Goal: Task Accomplishment & Management: Manage account settings

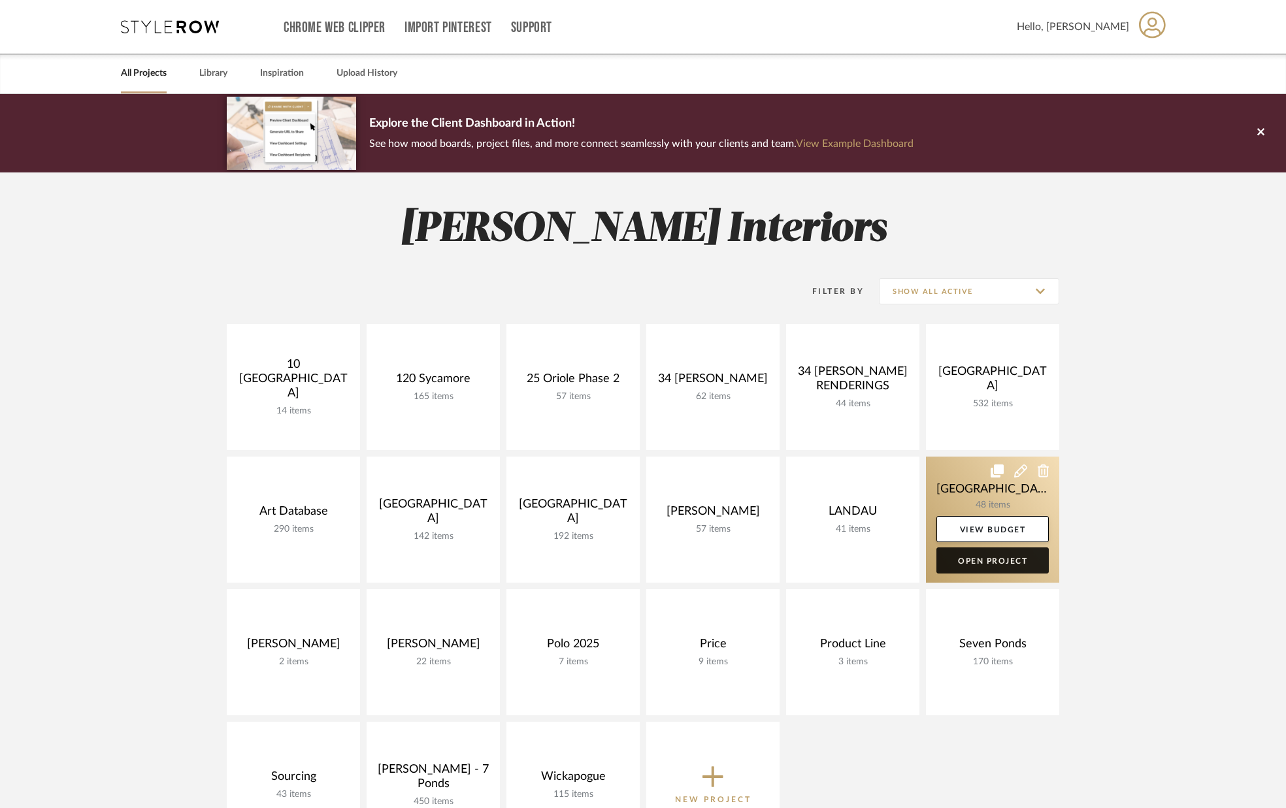
click at [976, 562] on link "Open Project" at bounding box center [992, 560] width 112 height 26
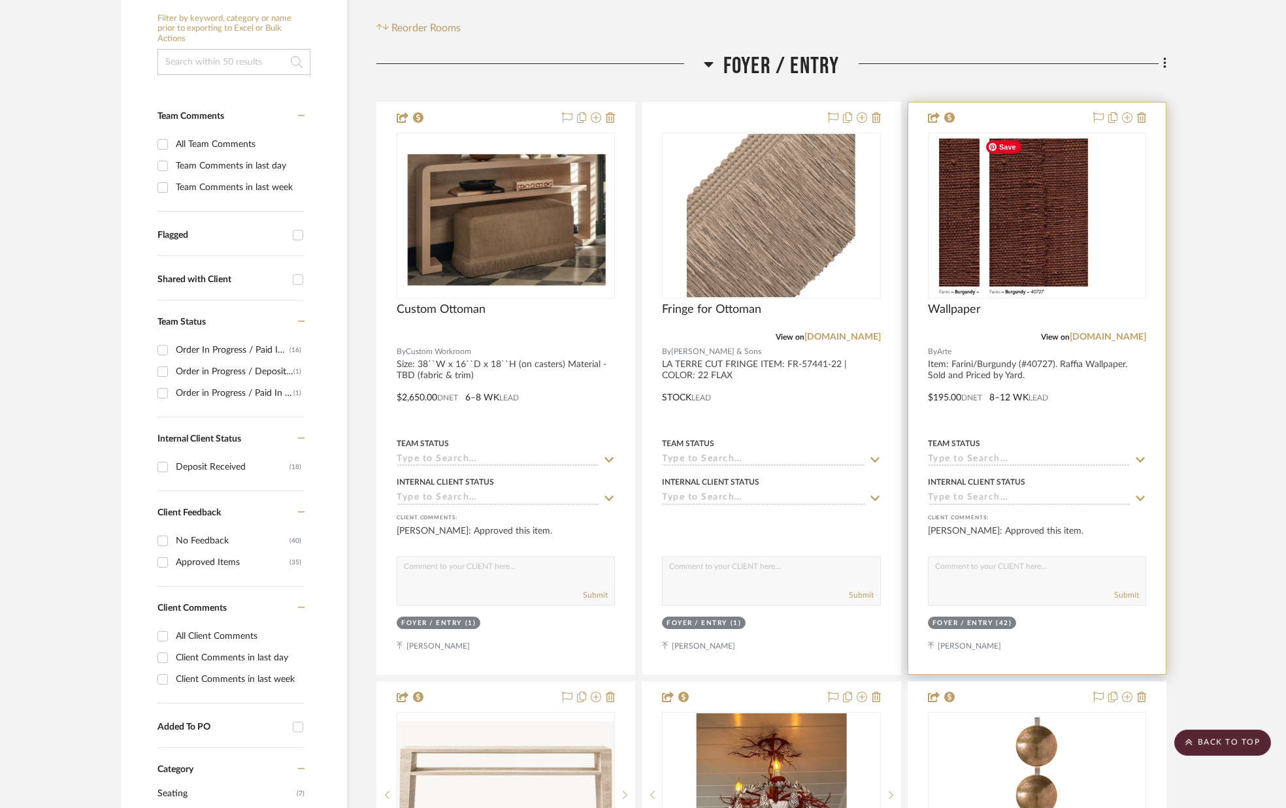
scroll to position [252, 0]
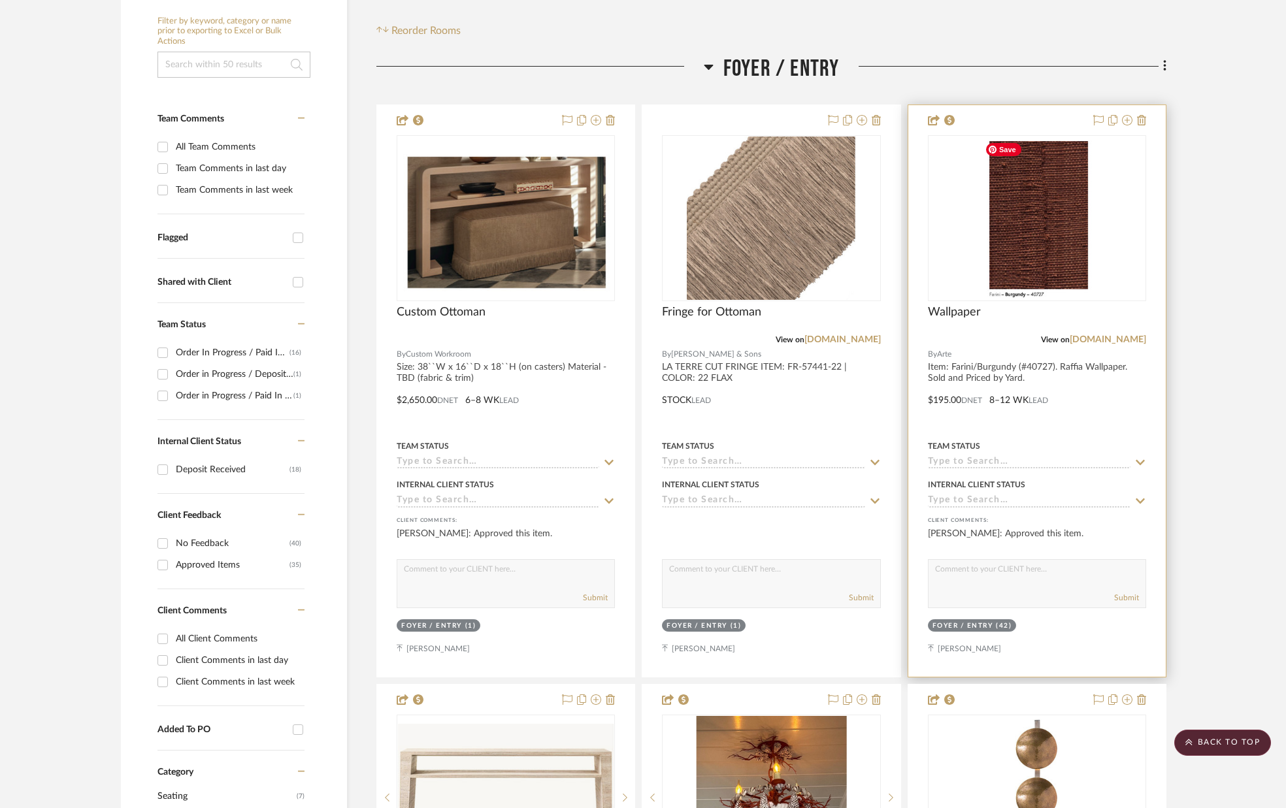
click at [1028, 193] on img "0" at bounding box center [1036, 218] width 114 height 163
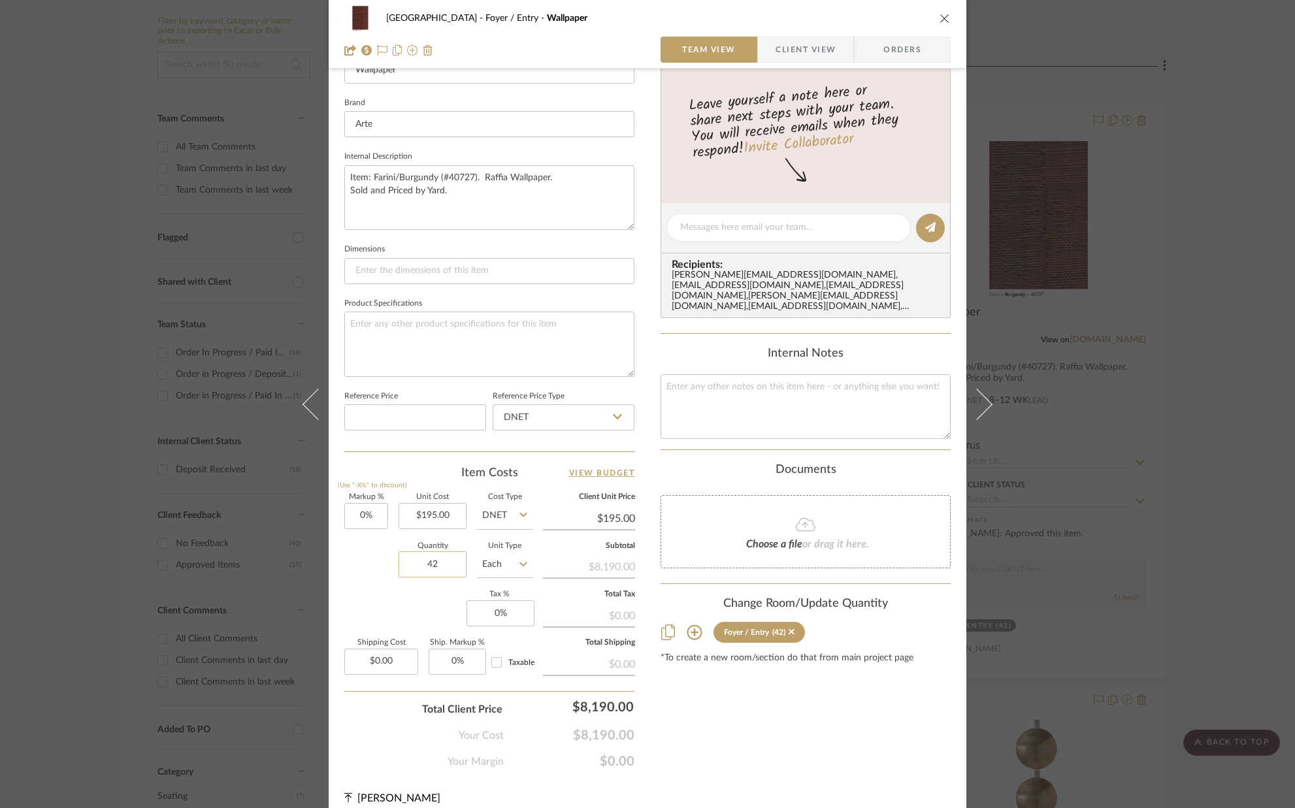
scroll to position [397, 0]
click at [450, 566] on input "42" at bounding box center [433, 562] width 68 height 26
type input "35"
click at [425, 600] on div "Markup % (Use "-X%" to discount) 0% Unit Cost $195.00 Cost Type DNET Client Uni…" at bounding box center [489, 587] width 290 height 191
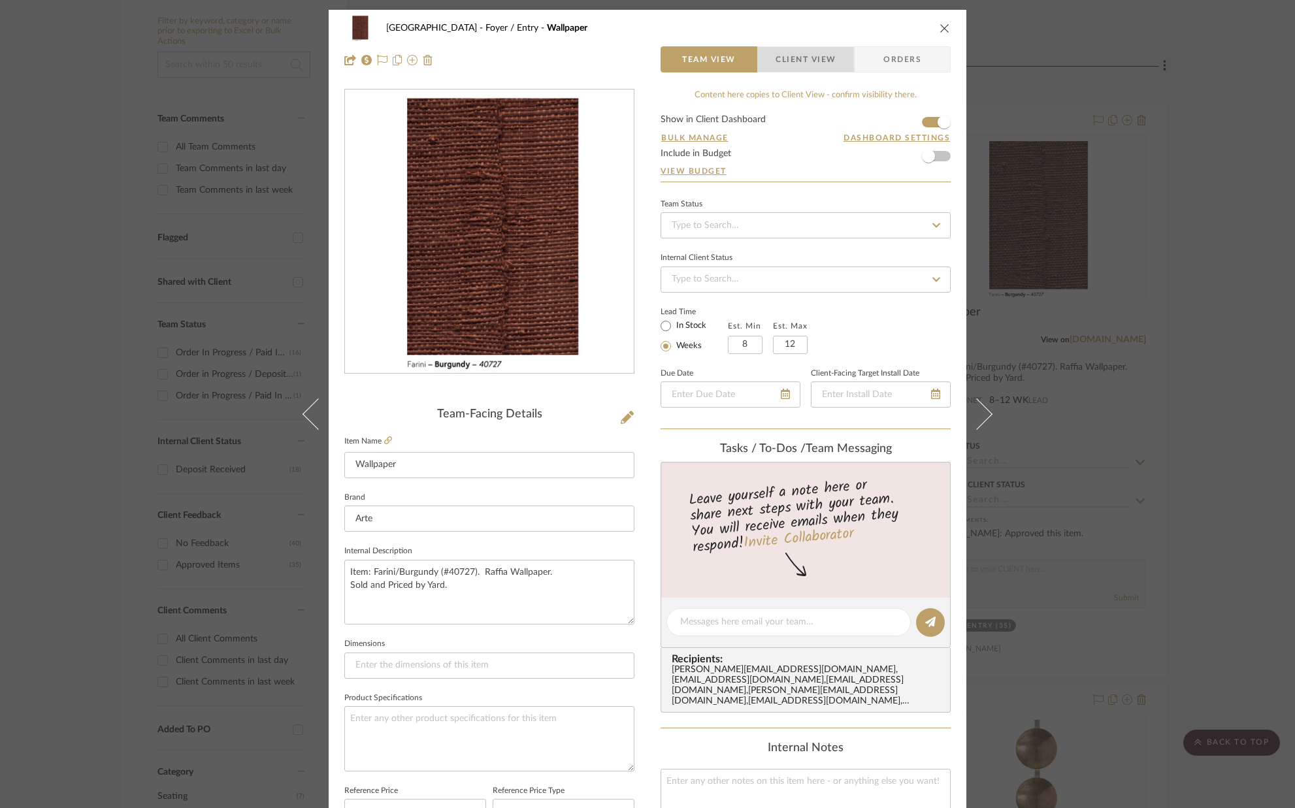
click at [791, 59] on span "Client View" at bounding box center [805, 59] width 60 height 26
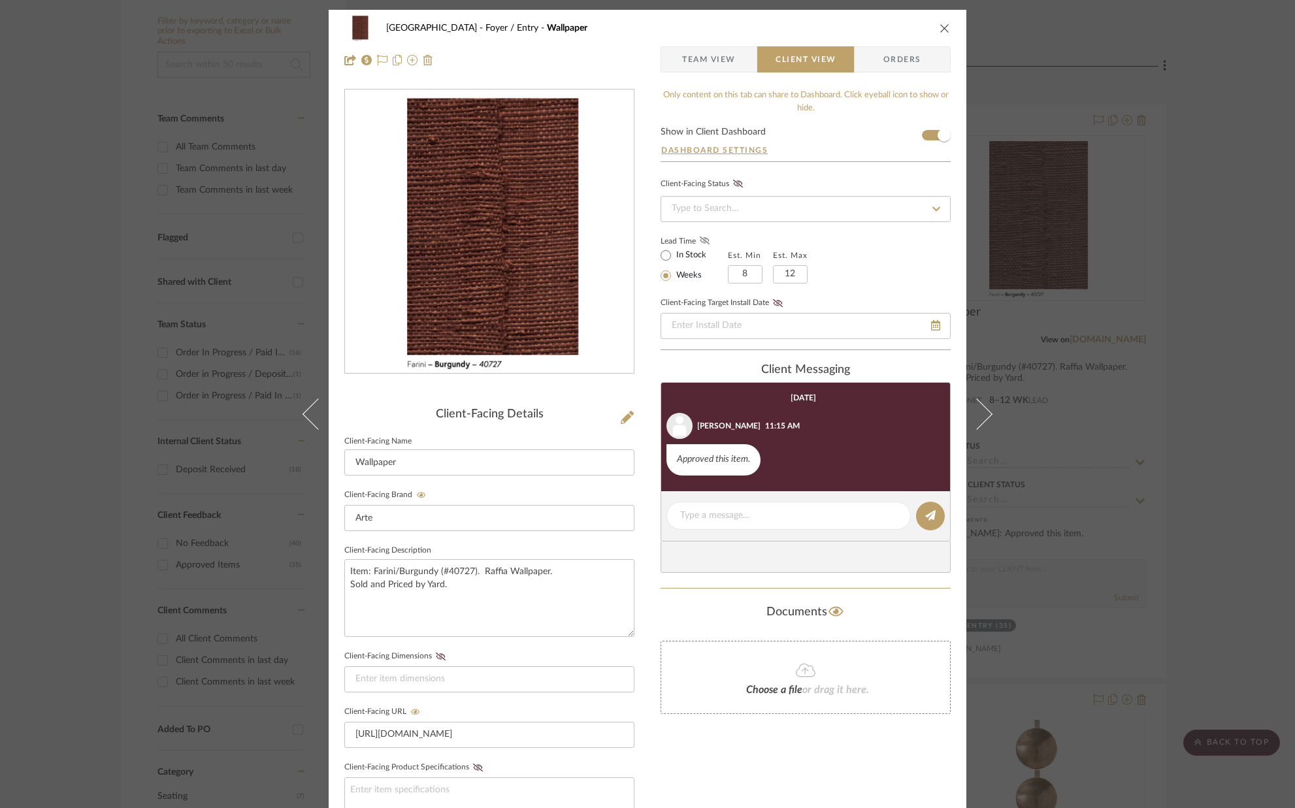
click at [700, 244] on icon at bounding box center [705, 240] width 10 height 8
click at [933, 29] on div "Palm Beach Foyer / Entry Wallpaper" at bounding box center [647, 28] width 606 height 26
click at [939, 28] on icon "close" at bounding box center [944, 28] width 10 height 10
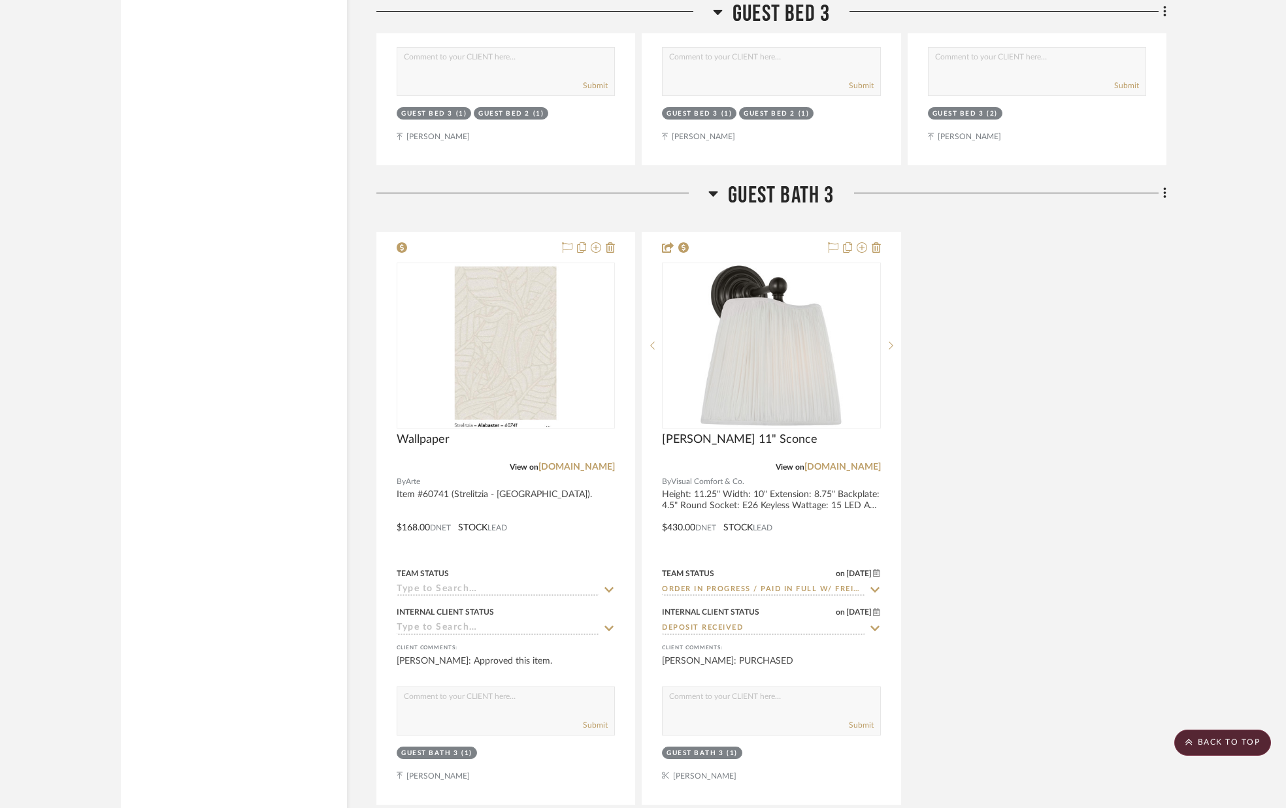
scroll to position [10223, 0]
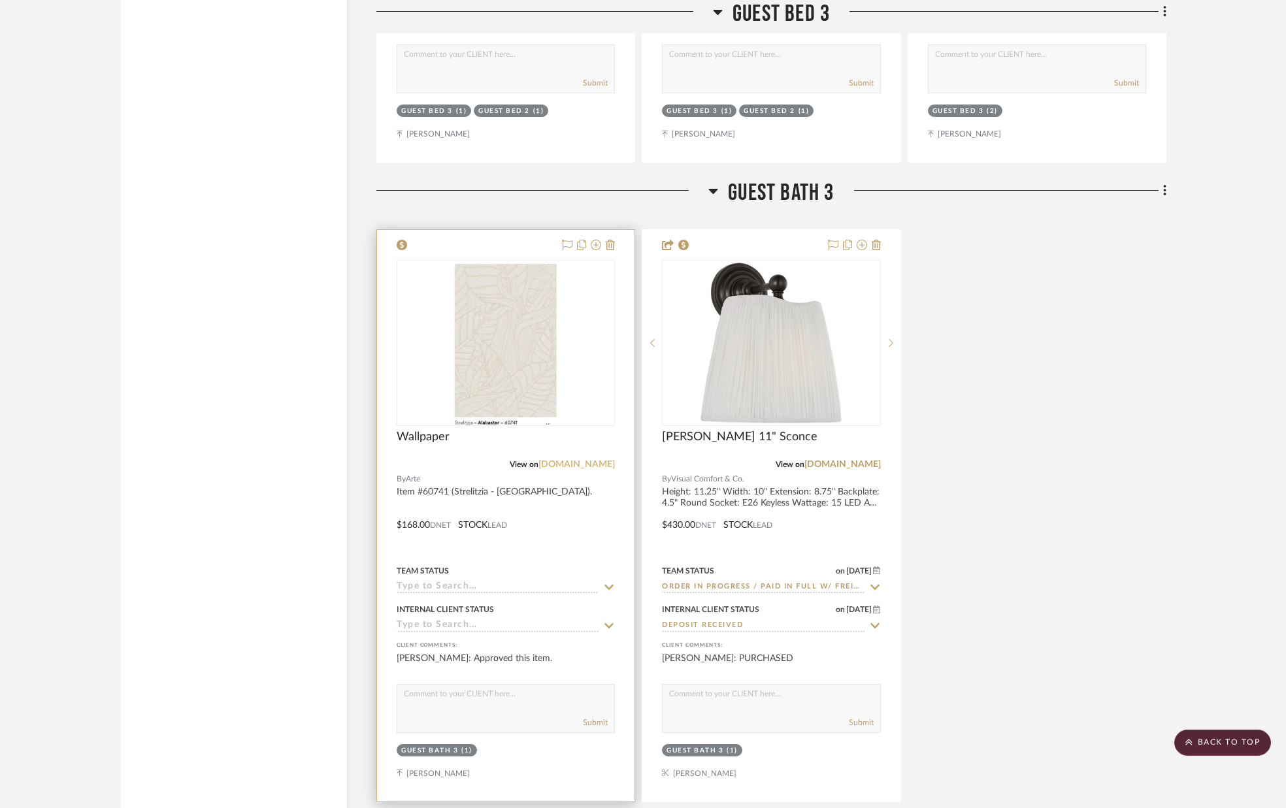
click at [547, 461] on link "[DOMAIN_NAME]" at bounding box center [576, 464] width 76 height 9
click at [493, 376] on img "0" at bounding box center [506, 342] width 110 height 163
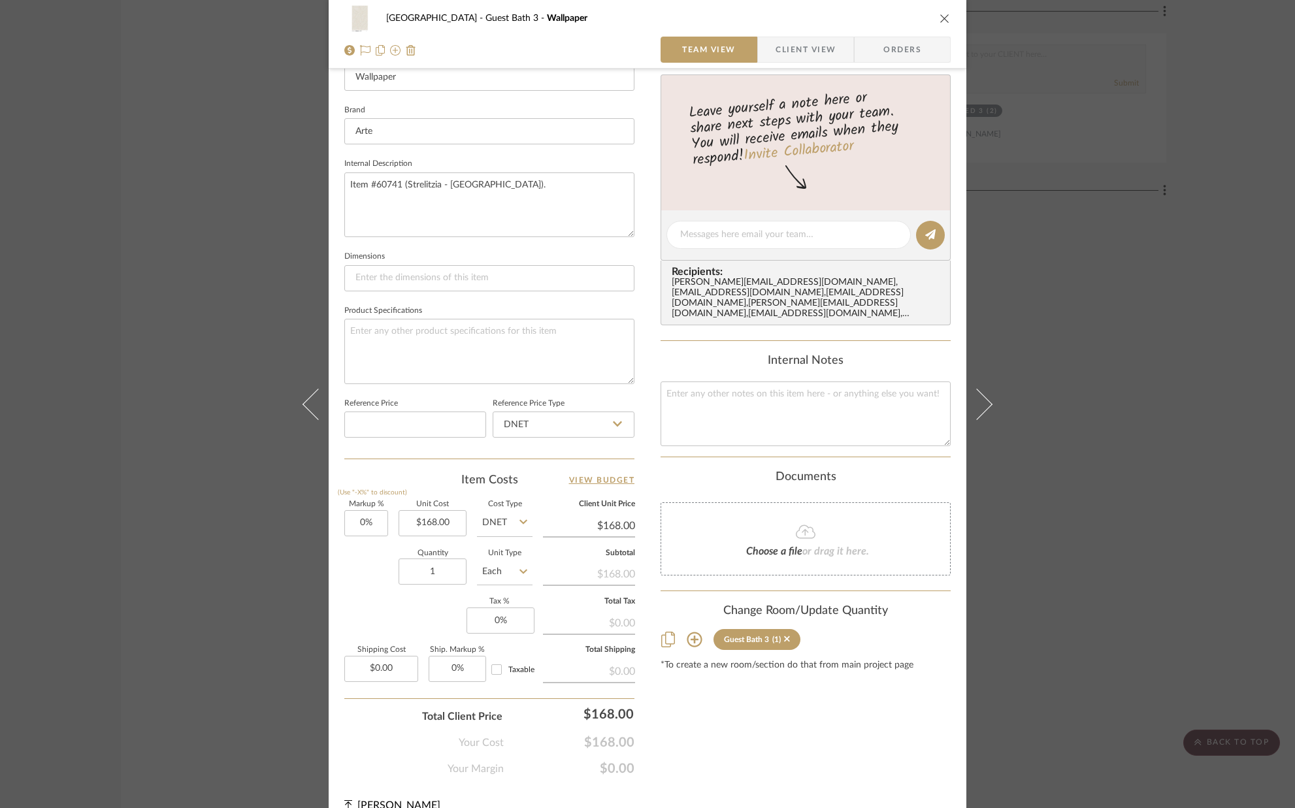
scroll to position [408, 0]
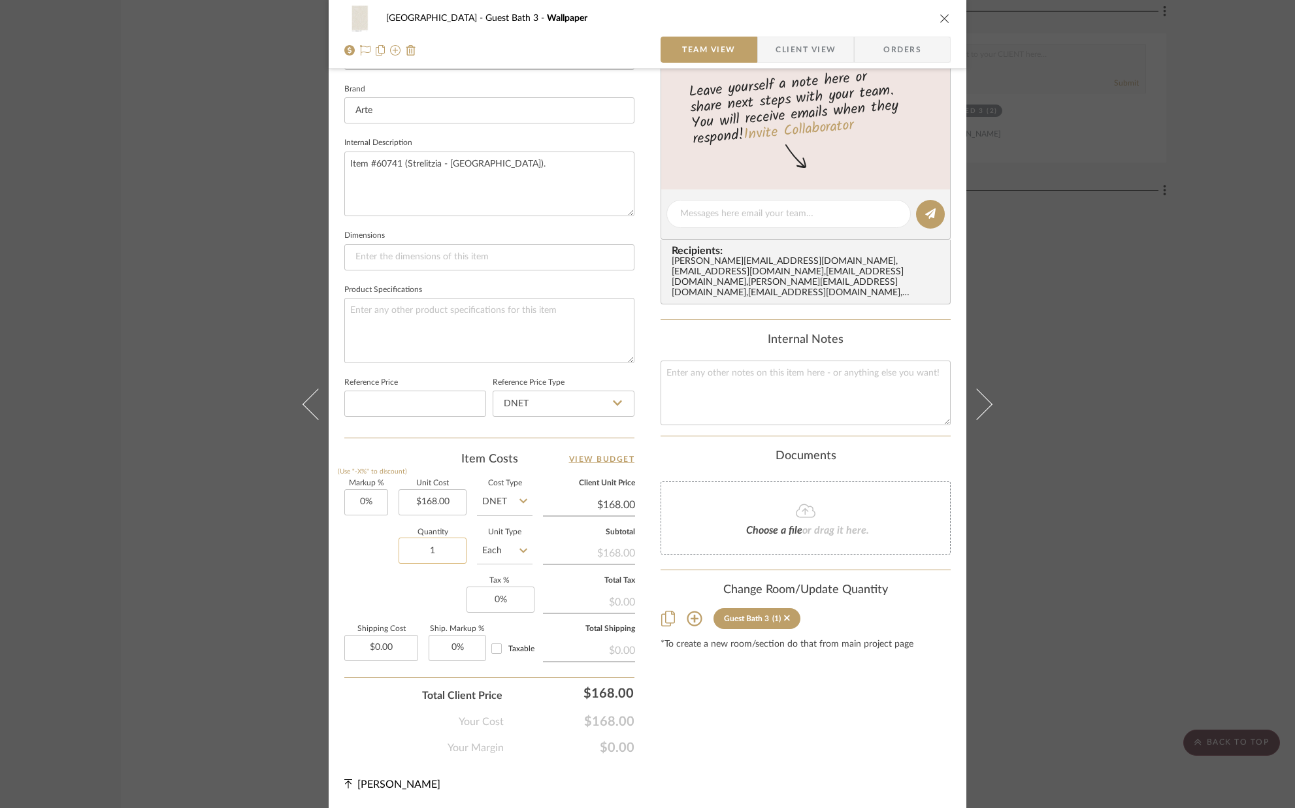
click at [439, 546] on input "1" at bounding box center [433, 551] width 68 height 26
type input "6"
click at [382, 565] on div "Quantity 6 Unit Type Each" at bounding box center [438, 552] width 188 height 46
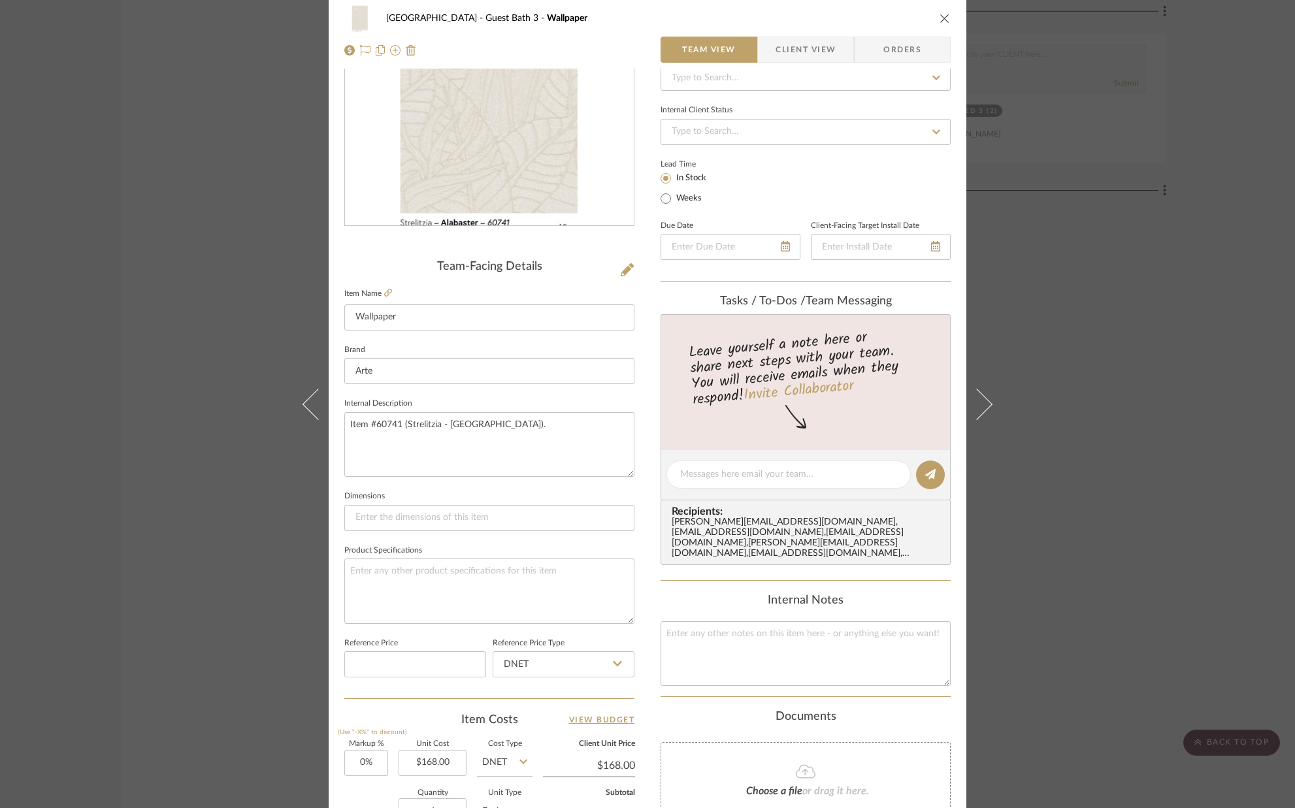
scroll to position [0, 0]
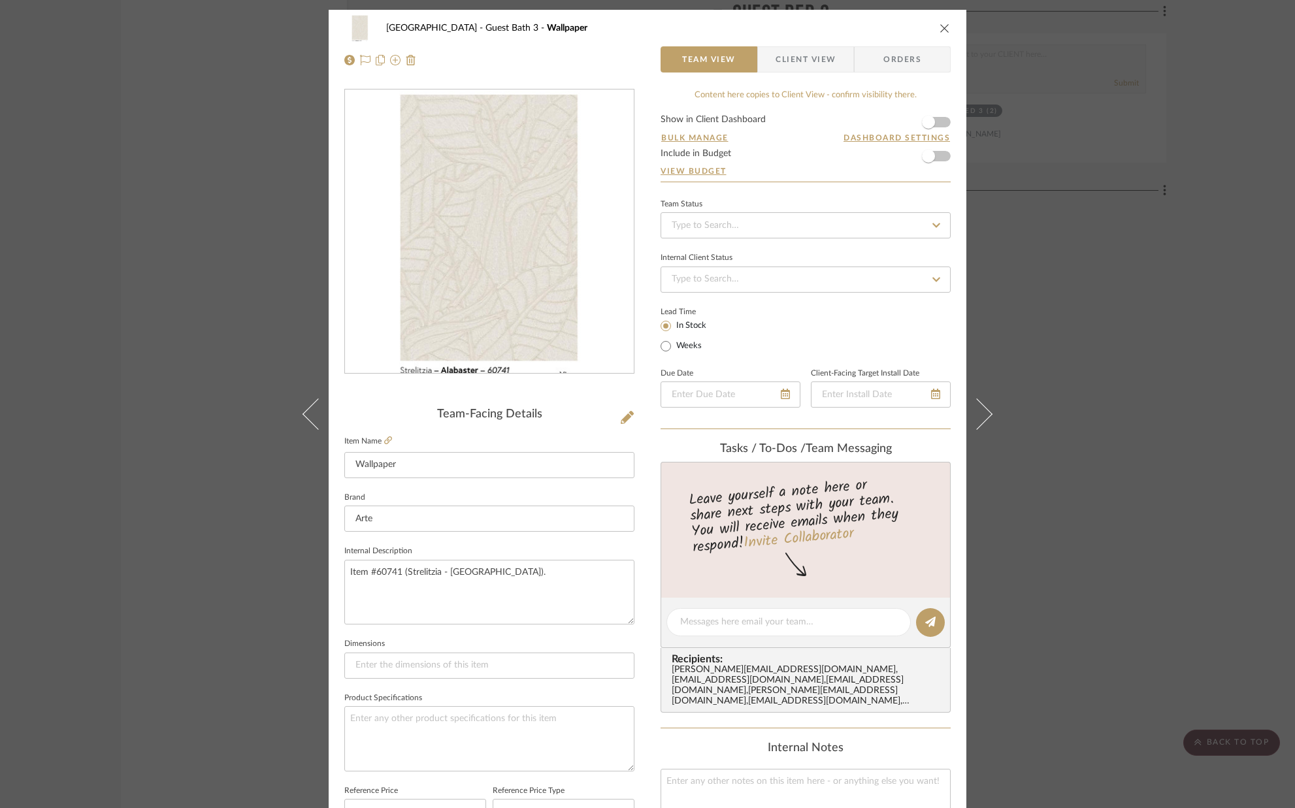
click at [939, 27] on icon "close" at bounding box center [944, 28] width 10 height 10
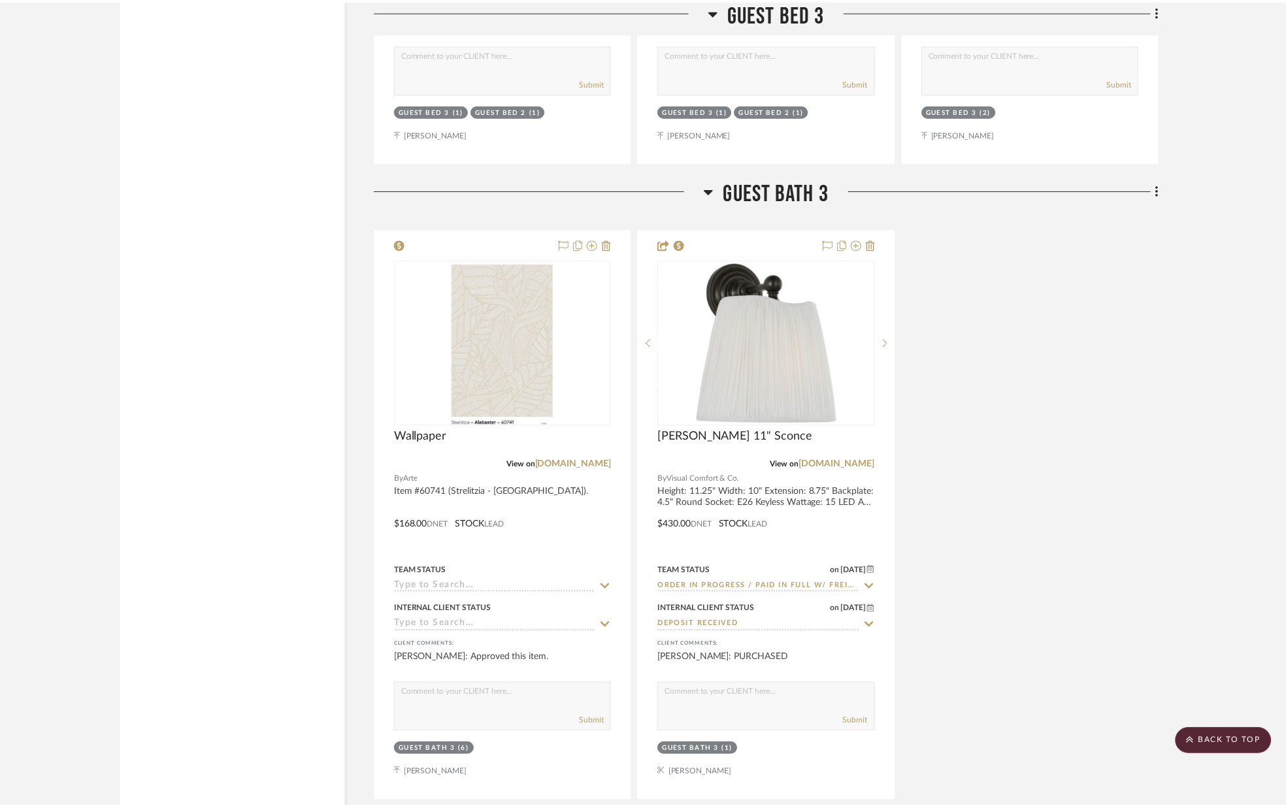
scroll to position [10223, 0]
